Goal: Task Accomplishment & Management: Manage account settings

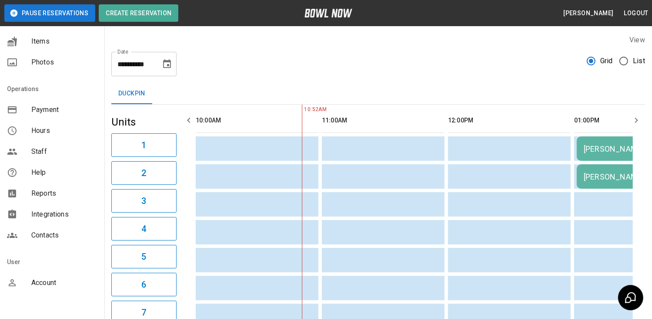
scroll to position [131, 0]
click at [42, 196] on span "Reports" at bounding box center [64, 193] width 66 height 10
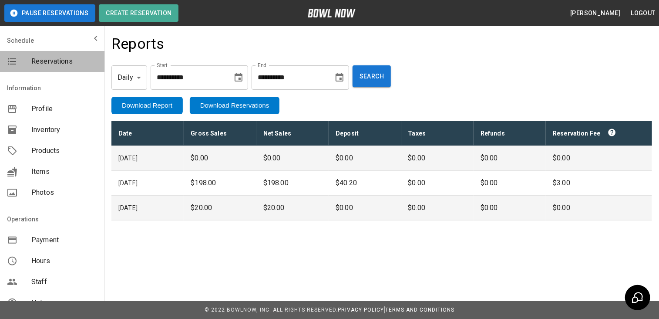
click at [66, 64] on span "Reservations" at bounding box center [64, 61] width 66 height 10
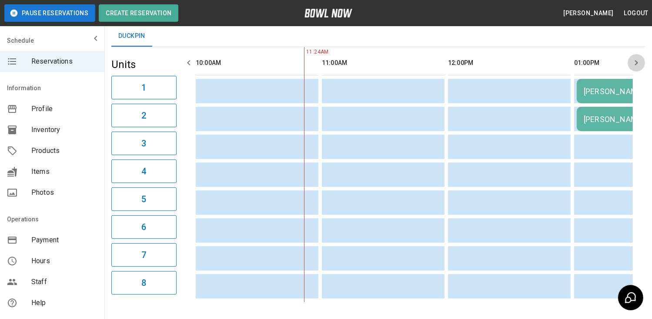
click at [634, 66] on icon "button" at bounding box center [636, 62] width 10 height 10
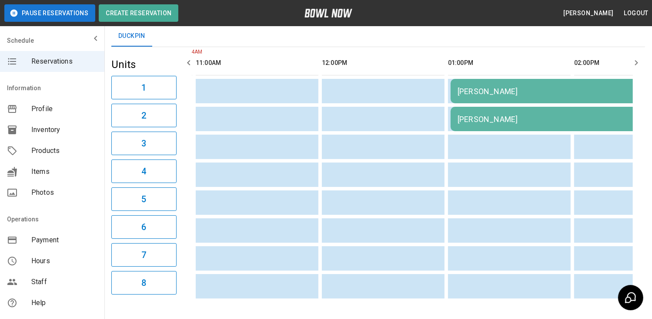
click at [634, 66] on icon "button" at bounding box center [636, 62] width 10 height 10
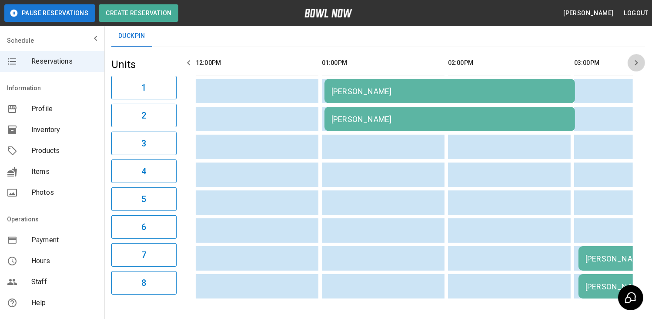
click at [634, 66] on icon "button" at bounding box center [636, 62] width 10 height 10
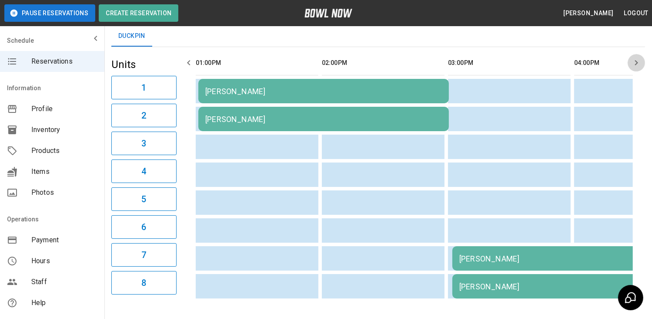
click at [634, 66] on icon "button" at bounding box center [636, 62] width 10 height 10
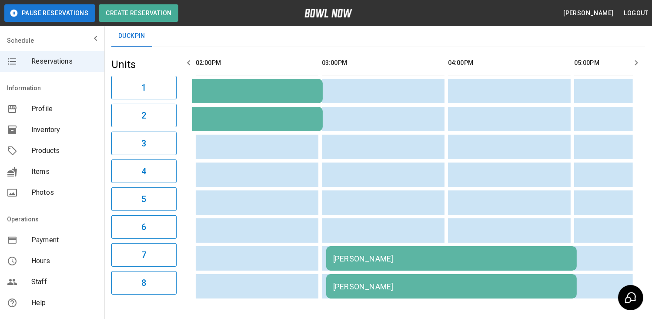
click at [634, 66] on icon "button" at bounding box center [636, 62] width 10 height 10
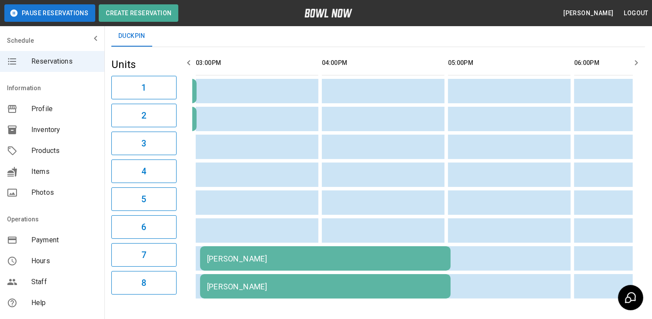
click at [634, 66] on icon "button" at bounding box center [636, 62] width 10 height 10
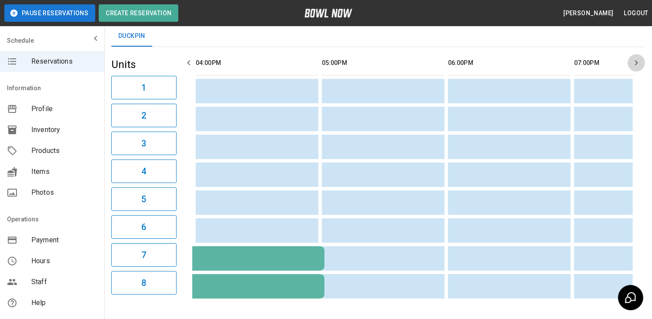
click at [634, 66] on icon "button" at bounding box center [636, 62] width 10 height 10
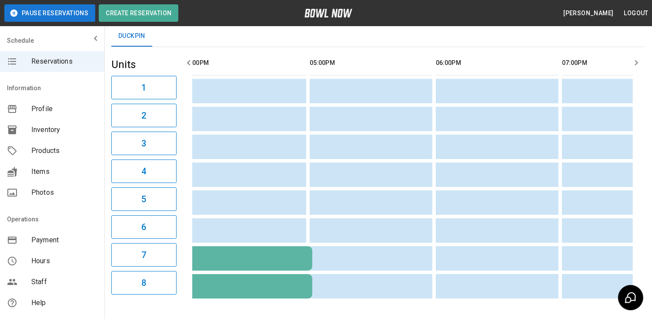
click at [634, 66] on icon "button" at bounding box center [636, 62] width 10 height 10
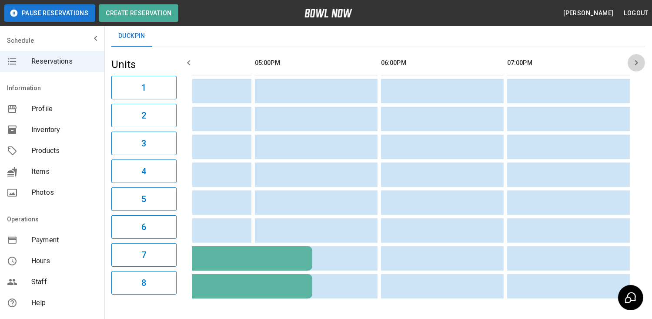
click at [634, 66] on icon "button" at bounding box center [636, 62] width 10 height 10
click at [191, 60] on icon "button" at bounding box center [189, 62] width 10 height 10
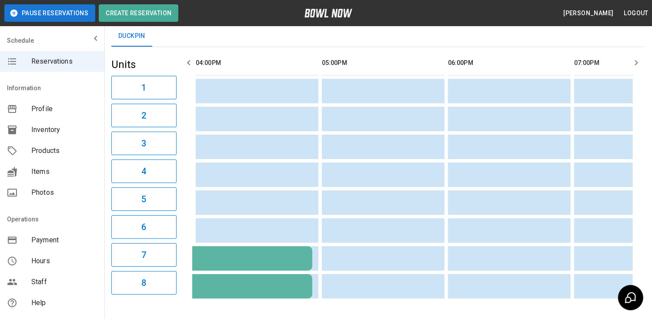
scroll to position [0, 757]
click at [191, 60] on icon "button" at bounding box center [189, 62] width 10 height 10
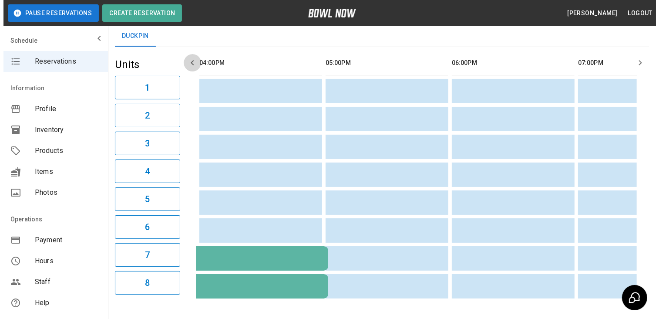
scroll to position [0, 631]
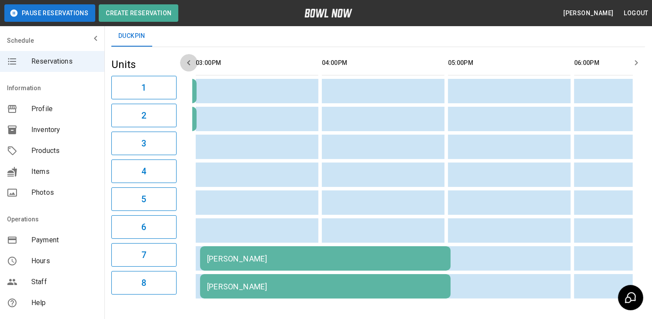
click at [191, 60] on icon "button" at bounding box center [189, 62] width 10 height 10
click at [391, 265] on td "[PERSON_NAME]" at bounding box center [325, 258] width 251 height 24
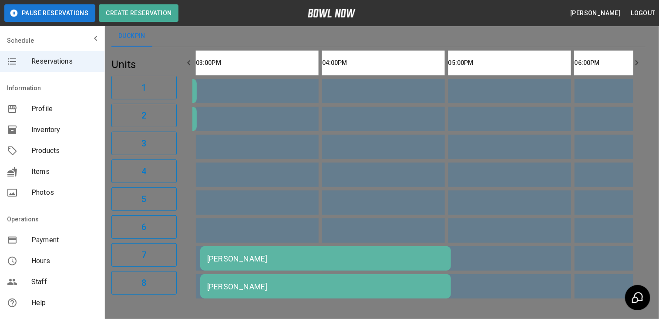
scroll to position [4, 0]
click at [534, 64] on div at bounding box center [329, 159] width 659 height 319
